Goal: Transaction & Acquisition: Purchase product/service

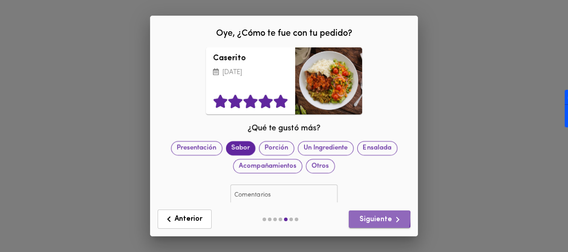
click at [366, 218] on span "Siguiente" at bounding box center [379, 219] width 47 height 11
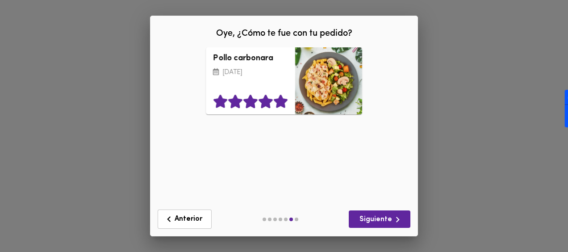
click at [278, 103] on icon at bounding box center [281, 101] width 14 height 13
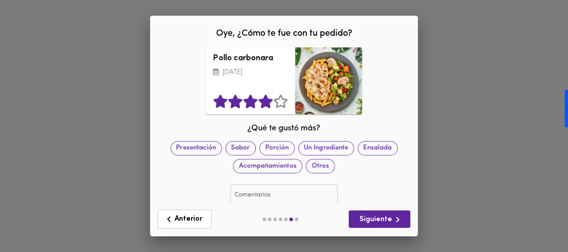
click at [265, 97] on icon at bounding box center [265, 101] width 15 height 13
click at [255, 148] on span "Sabor" at bounding box center [240, 147] width 29 height 9
click at [369, 222] on span "Siguiente" at bounding box center [379, 219] width 47 height 11
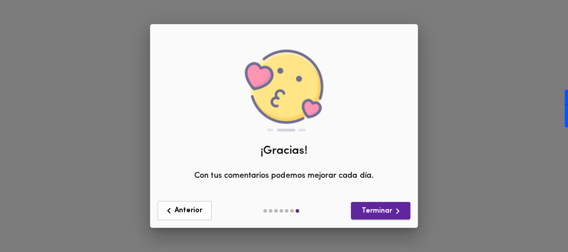
click at [375, 207] on span "Terminar" at bounding box center [380, 210] width 45 height 11
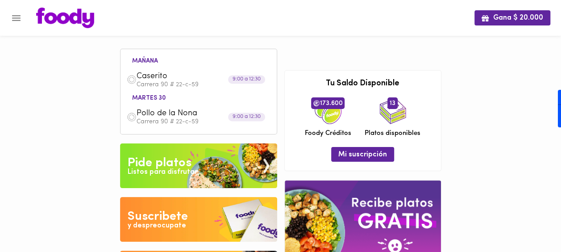
click at [168, 167] on div "Listos para disfrutar" at bounding box center [163, 172] width 70 height 10
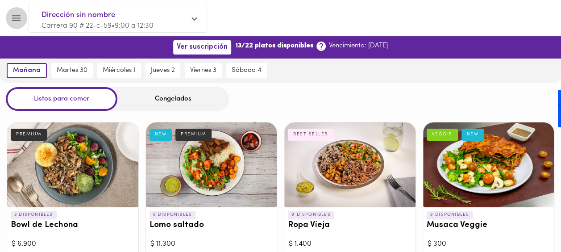
click at [13, 24] on button "Menu" at bounding box center [16, 18] width 22 height 22
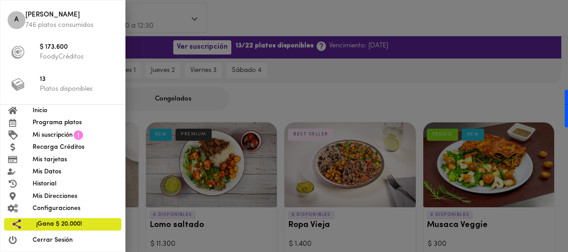
click at [310, 73] on div at bounding box center [284, 126] width 568 height 252
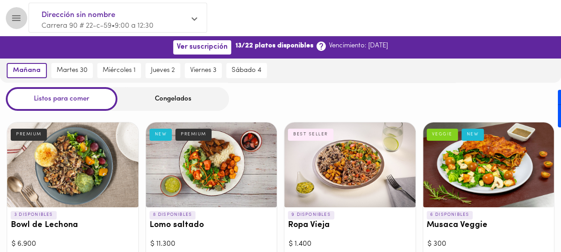
click at [16, 21] on icon "Menu" at bounding box center [16, 17] width 11 height 11
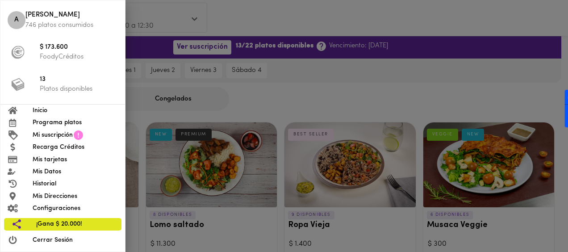
click at [51, 112] on span "Inicio" at bounding box center [75, 110] width 85 height 9
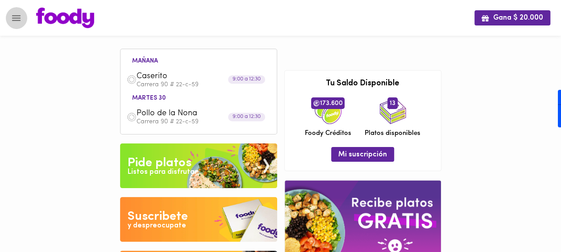
click at [17, 23] on button "Menu" at bounding box center [16, 18] width 22 height 22
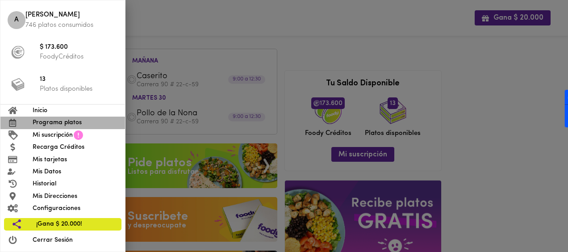
click at [54, 121] on span "Programa platos" at bounding box center [75, 122] width 85 height 9
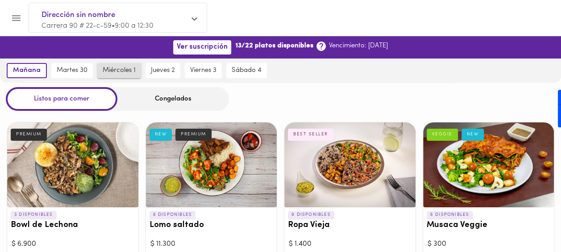
click at [120, 71] on span "miércoles 1" at bounding box center [119, 70] width 33 height 8
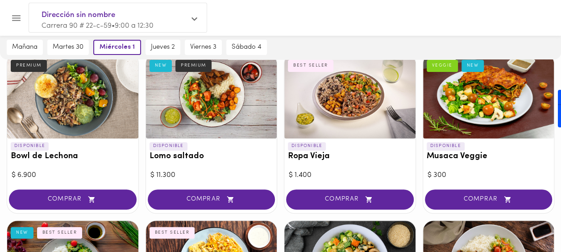
scroll to position [71, 0]
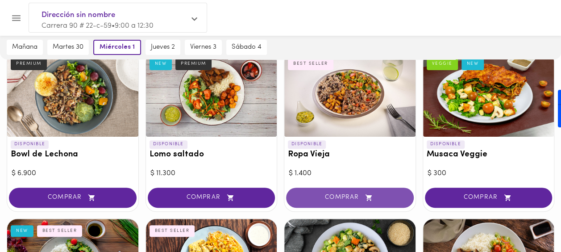
click at [374, 189] on button "COMPRAR" at bounding box center [350, 197] width 128 height 20
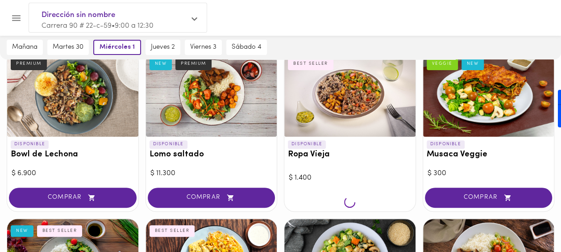
scroll to position [71, 0]
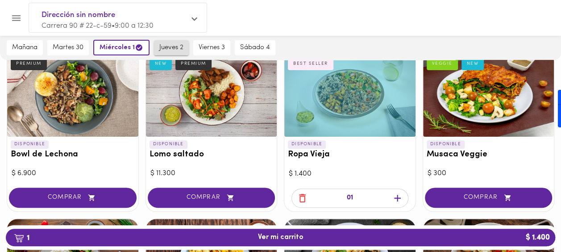
click at [172, 50] on span "jueves 2" at bounding box center [171, 48] width 24 height 8
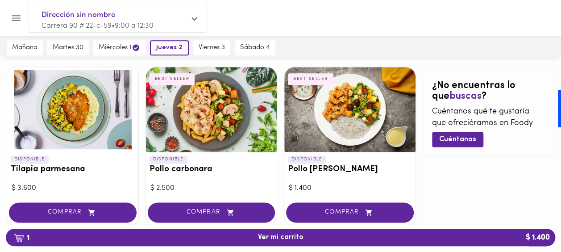
scroll to position [557, 0]
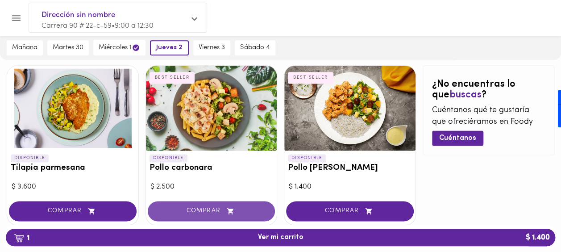
click at [220, 214] on button "COMPRAR" at bounding box center [212, 211] width 128 height 20
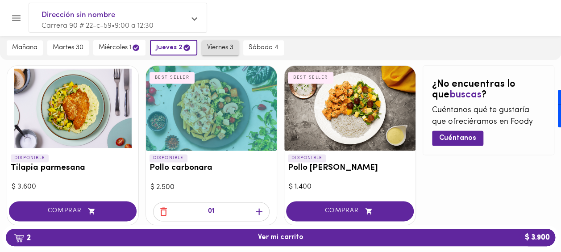
click at [212, 42] on button "viernes 3" at bounding box center [220, 47] width 37 height 15
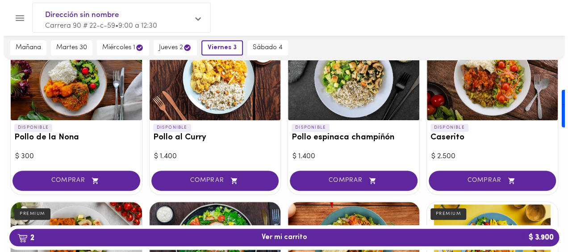
scroll to position [235, 0]
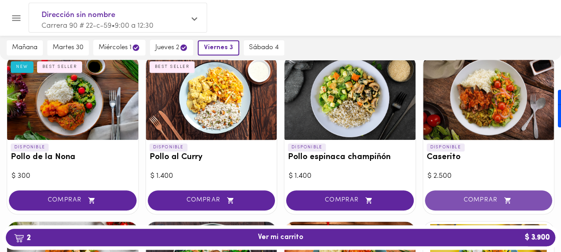
click at [476, 198] on span "COMPRAR" at bounding box center [488, 200] width 105 height 8
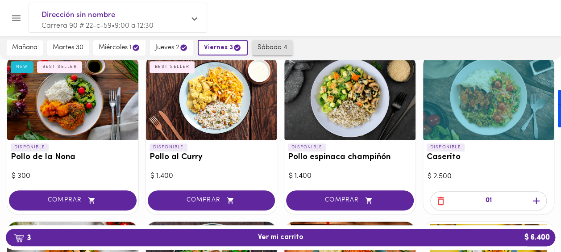
click at [274, 47] on span "sábado 4" at bounding box center [272, 48] width 30 height 8
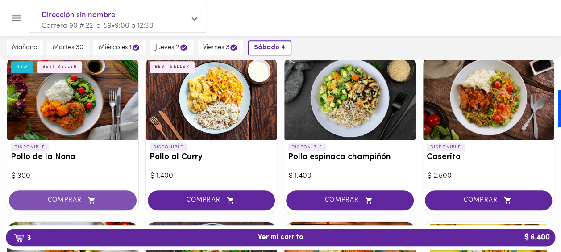
click at [71, 197] on span "COMPRAR" at bounding box center [72, 200] width 105 height 8
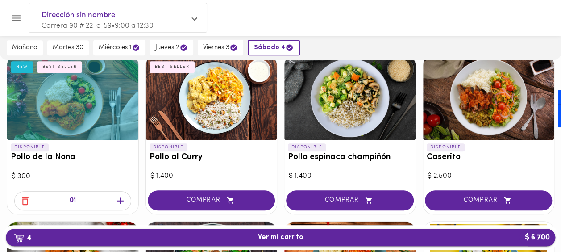
click at [294, 238] on span "4 Ver mi carrito $ 6.700" at bounding box center [281, 237] width 46 height 8
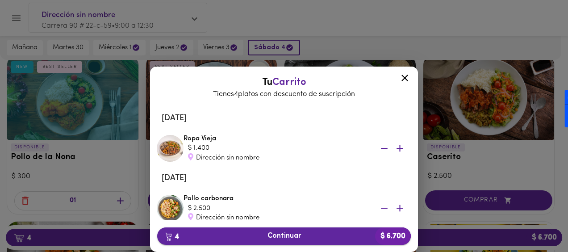
click at [268, 236] on span "4 Continuar $ 6.700" at bounding box center [283, 236] width 239 height 8
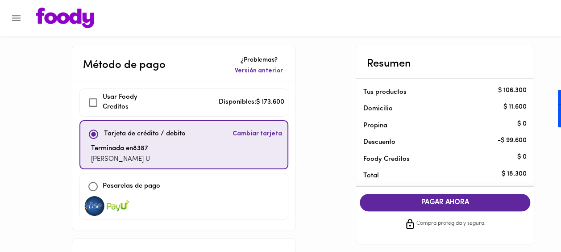
checkbox input "true"
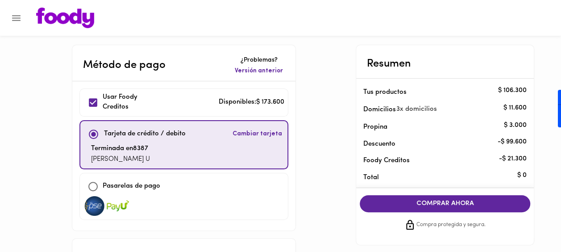
click at [419, 199] on span "COMPRAR AHORA" at bounding box center [445, 203] width 153 height 8
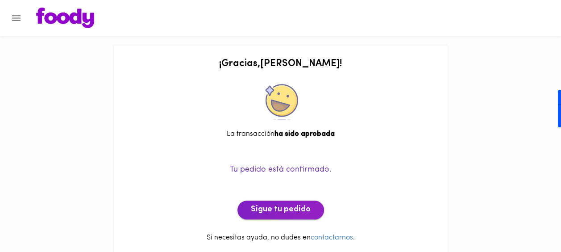
click at [283, 203] on button "Sigue tu pedido" at bounding box center [280, 209] width 87 height 19
